Goal: Use online tool/utility: Utilize a website feature to perform a specific function

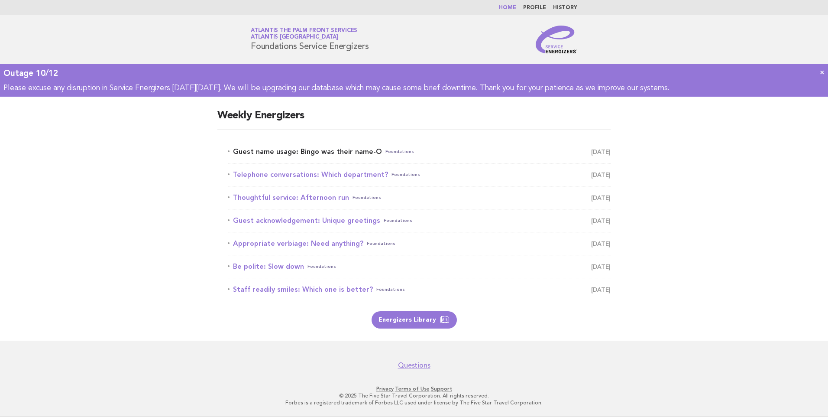
click at [351, 149] on link "Guest name usage: Bingo was their name-O Foundations October 12" at bounding box center [419, 152] width 383 height 12
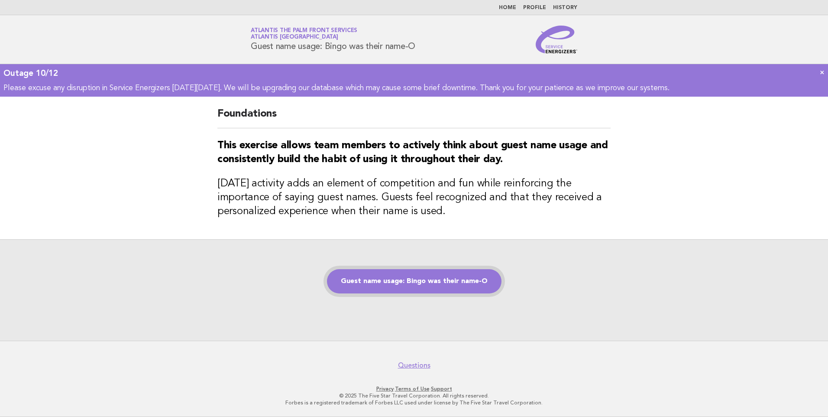
click at [399, 279] on link "Guest name usage: Bingo was their name-O" at bounding box center [414, 281] width 175 height 24
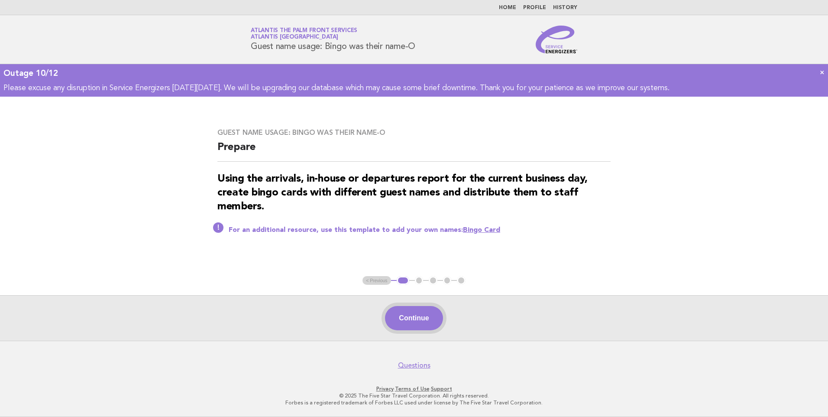
click at [409, 310] on button "Continue" at bounding box center [414, 318] width 58 height 24
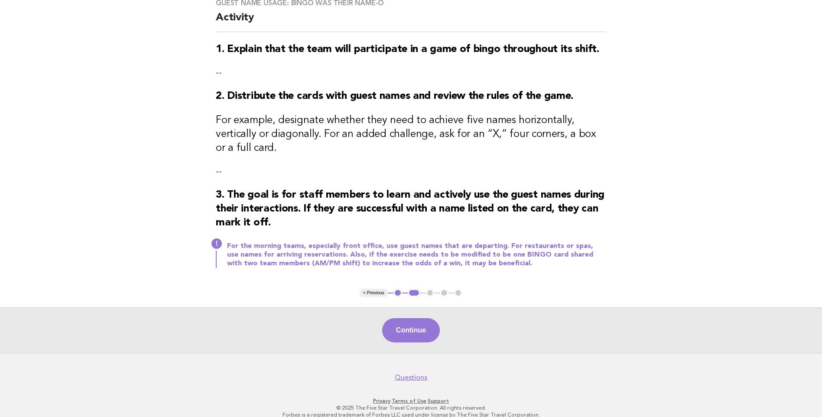
click at [425, 318] on button "Continue" at bounding box center [411, 330] width 58 height 24
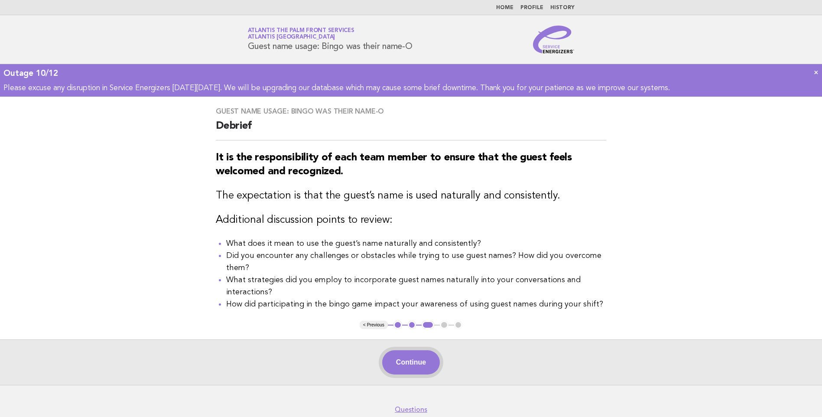
click at [414, 356] on button "Continue" at bounding box center [411, 362] width 58 height 24
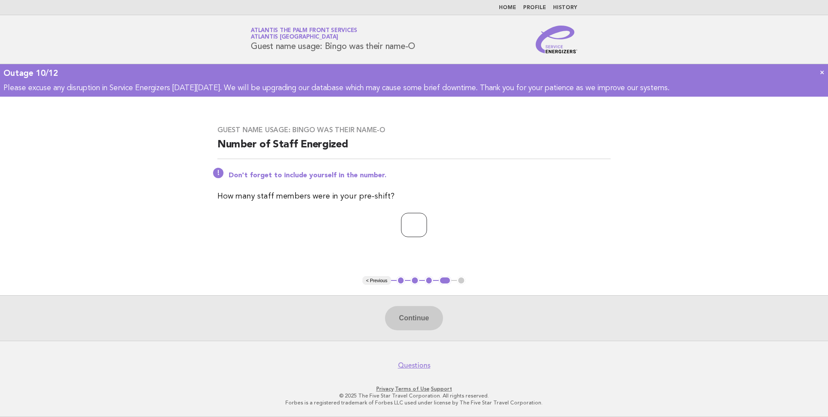
type input "*"
click at [427, 227] on input "*" at bounding box center [414, 225] width 26 height 24
drag, startPoint x: 404, startPoint y: 240, endPoint x: 411, endPoint y: 235, distance: 8.4
click at [402, 240] on div "Guest name usage: Bingo was their name-O Number of Staff Energized Don't forget…" at bounding box center [414, 186] width 414 height 143
drag, startPoint x: 413, startPoint y: 234, endPoint x: 383, endPoint y: 234, distance: 29.5
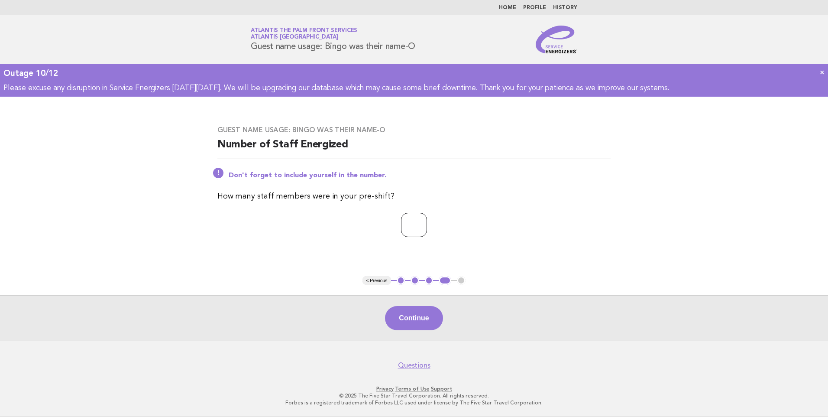
click at [383, 234] on p "*" at bounding box center [414, 225] width 393 height 24
type input "*"
click at [411, 316] on button "Continue" at bounding box center [414, 318] width 58 height 24
